Goal: Navigation & Orientation: Find specific page/section

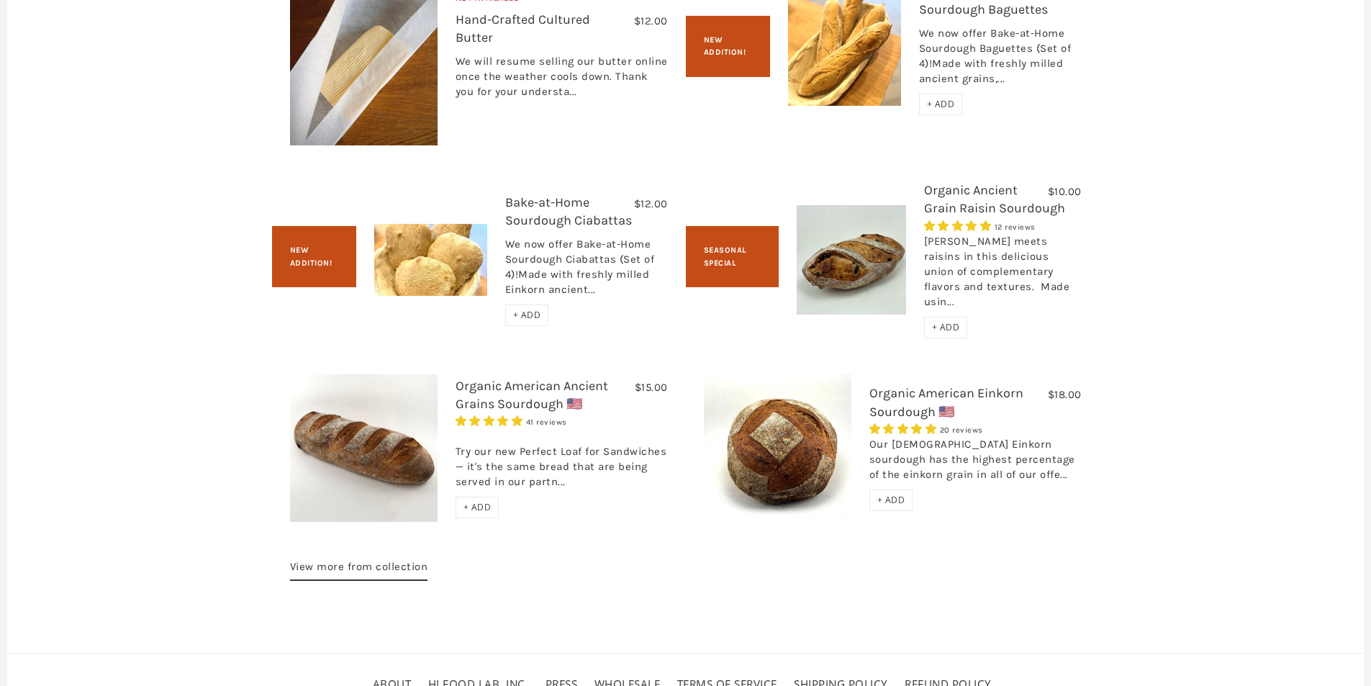
scroll to position [2376, 0]
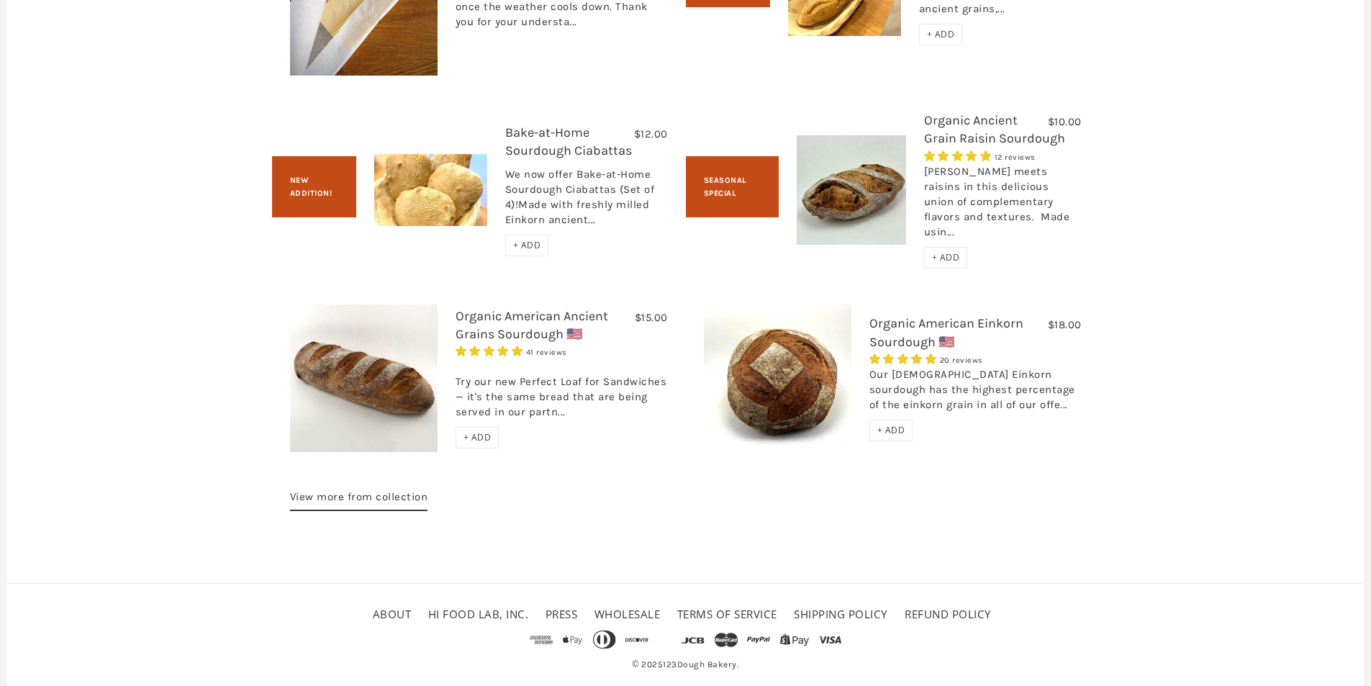
click at [647, 607] on link "Wholesale" at bounding box center [627, 614] width 66 height 14
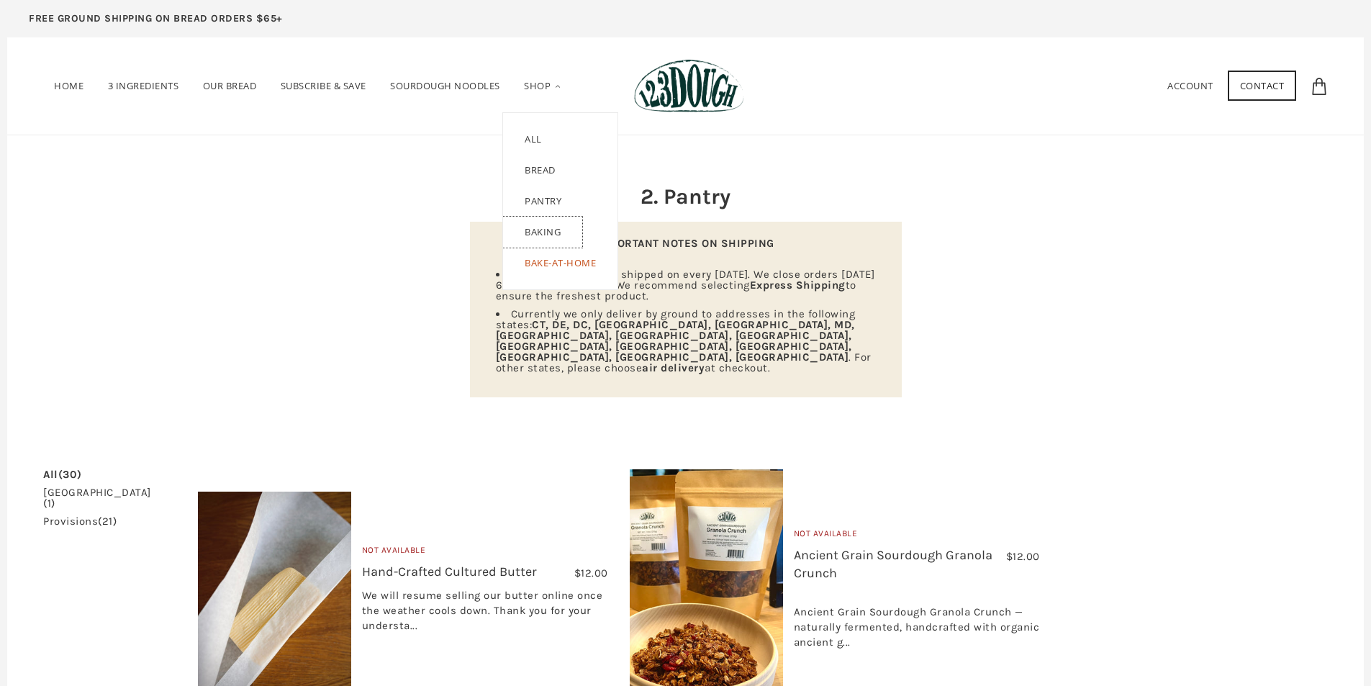
click at [569, 231] on link "Baking" at bounding box center [542, 232] width 79 height 31
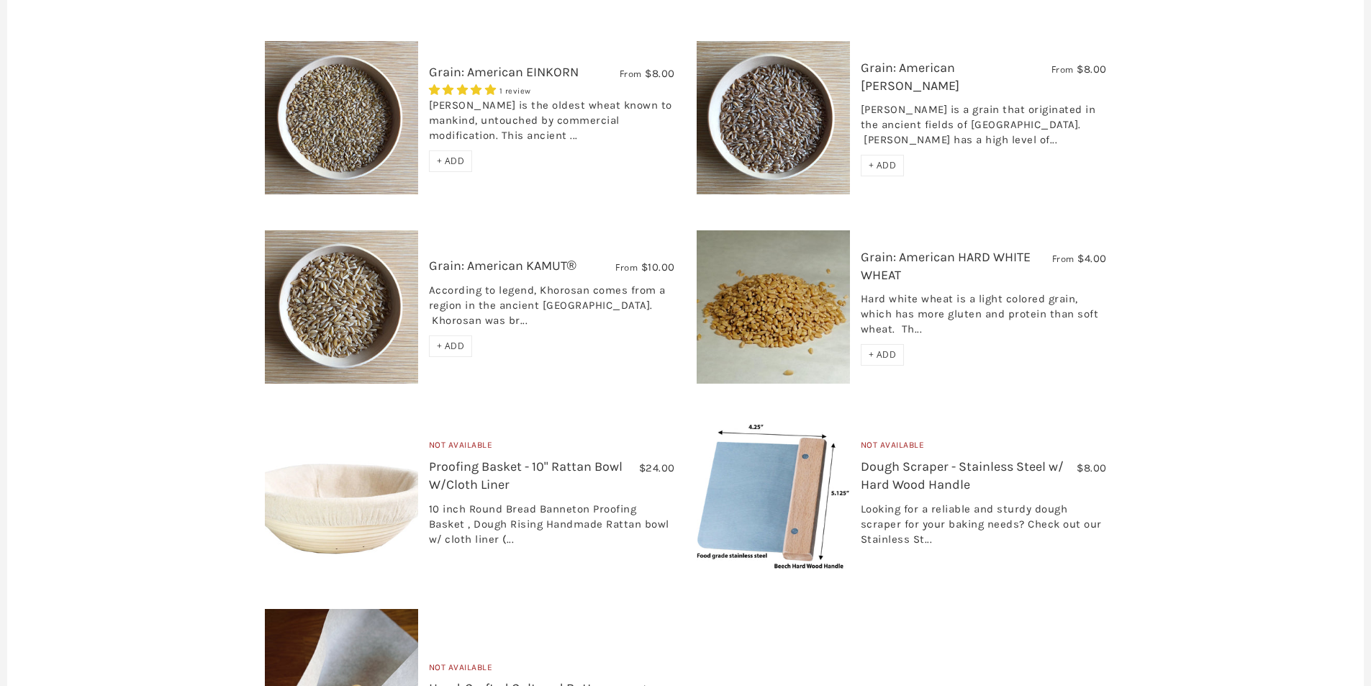
scroll to position [360, 0]
